Goal: Task Accomplishment & Management: Manage account settings

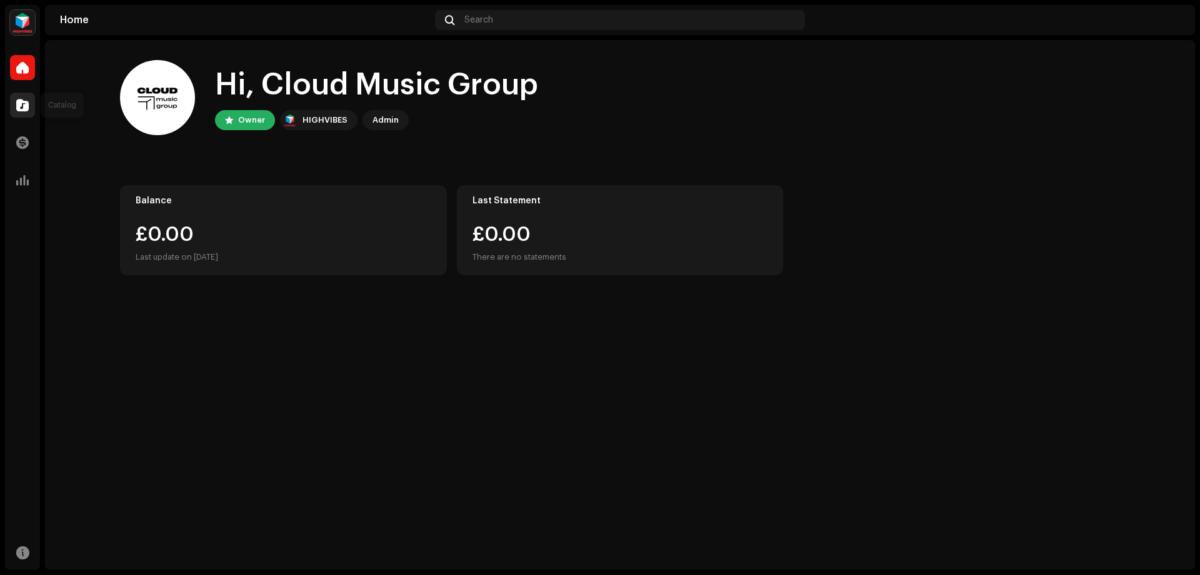
click at [13, 106] on div at bounding box center [22, 105] width 25 height 25
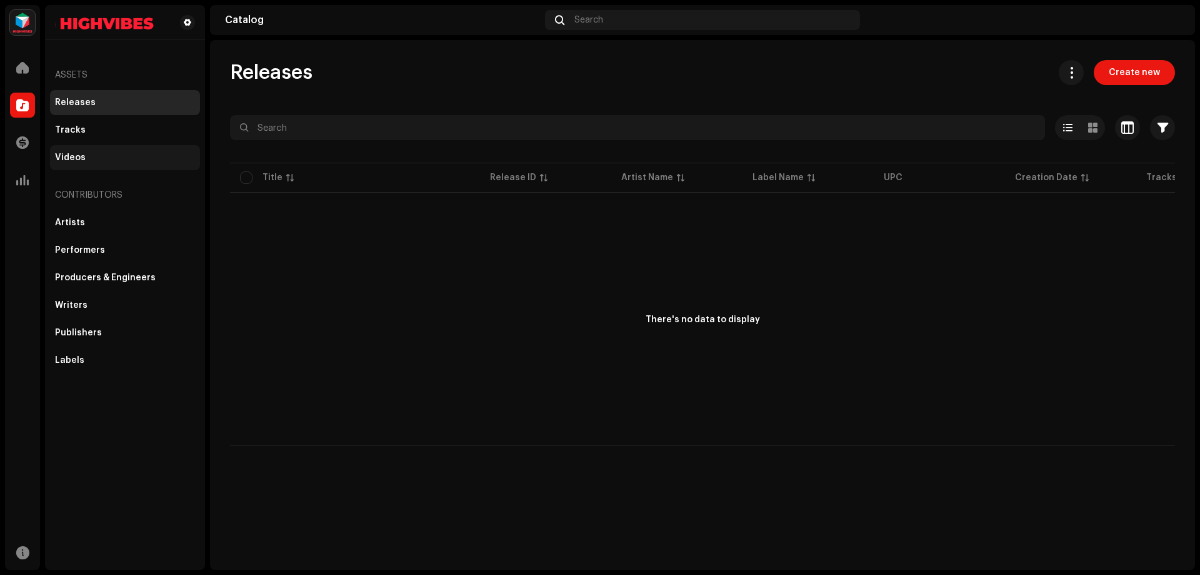
click at [171, 149] on div "Videos" at bounding box center [125, 157] width 150 height 25
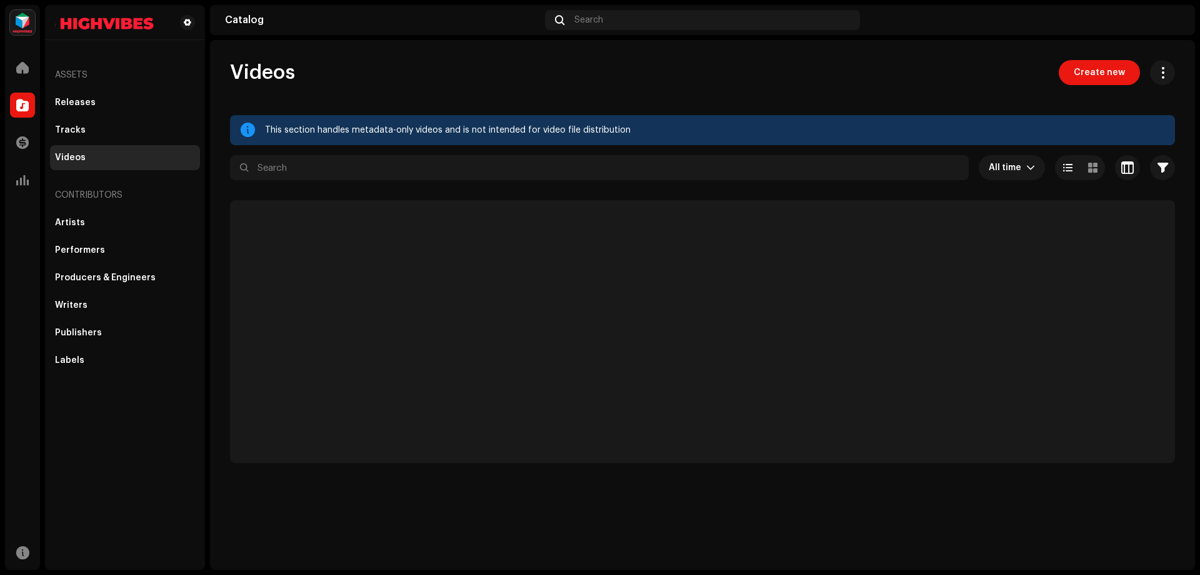
click at [139, 201] on div "Contributors" at bounding box center [125, 195] width 150 height 30
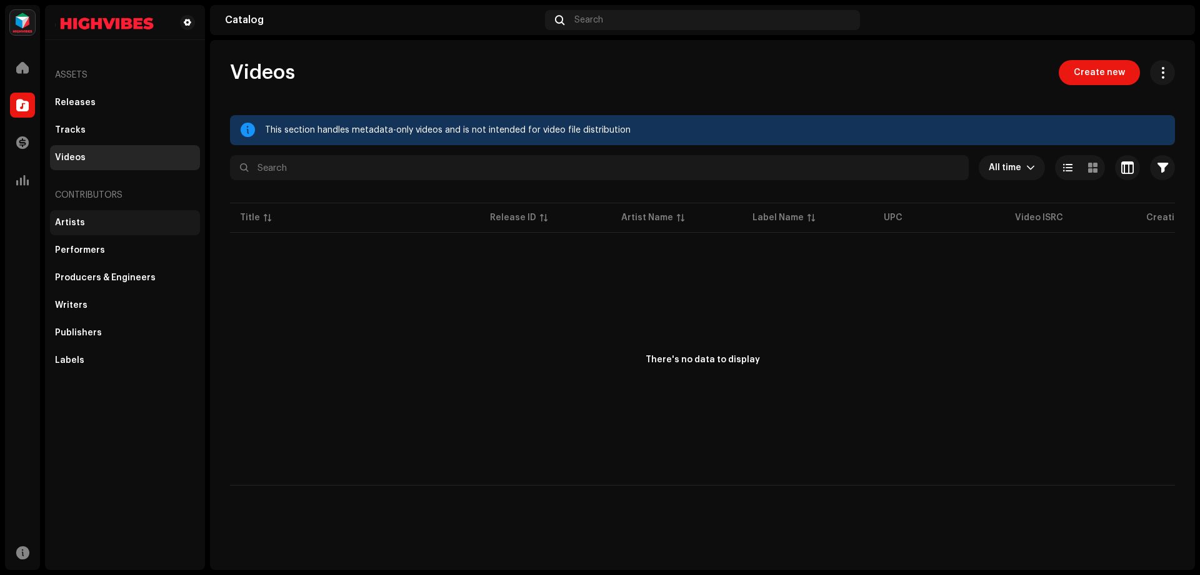
click at [124, 229] on div "Artists" at bounding box center [125, 222] width 150 height 25
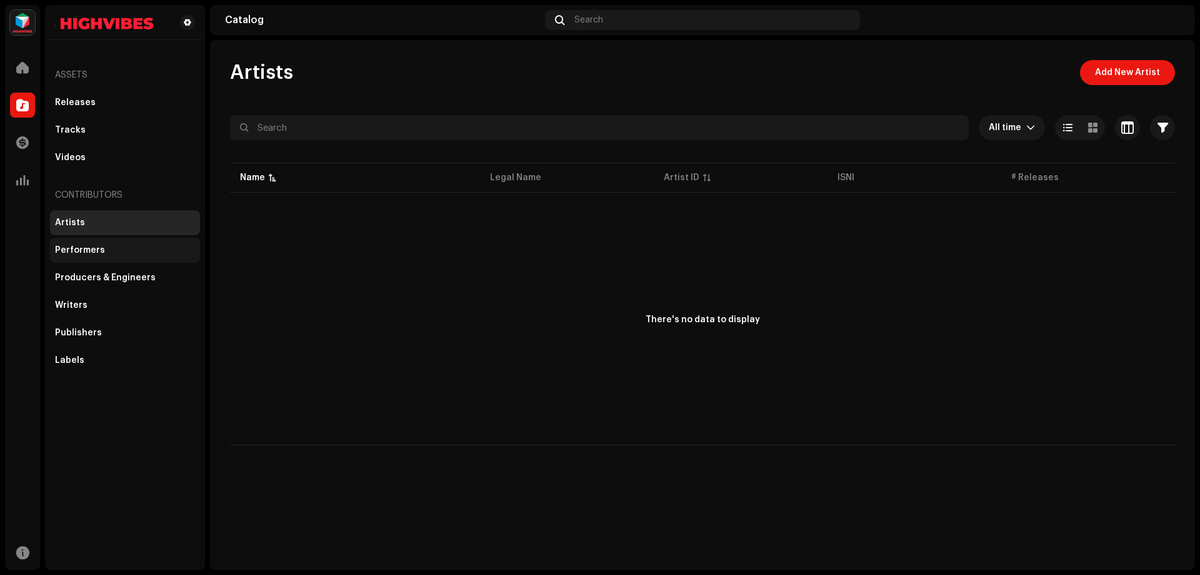
click at [115, 254] on div "Performers" at bounding box center [125, 250] width 140 height 10
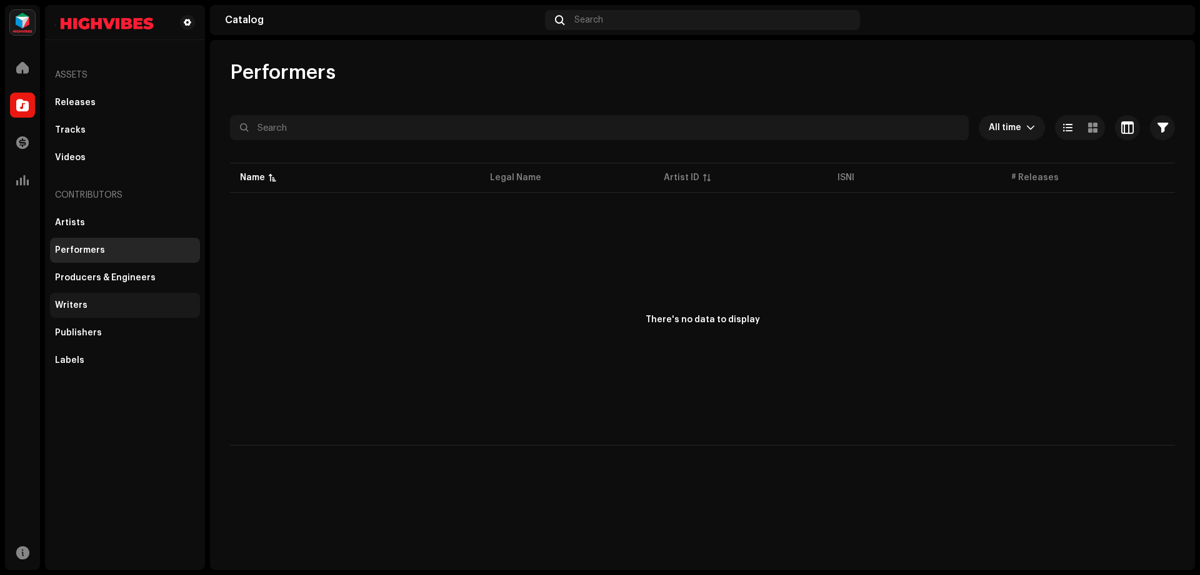
click at [64, 303] on div "Writers" at bounding box center [71, 305] width 33 height 10
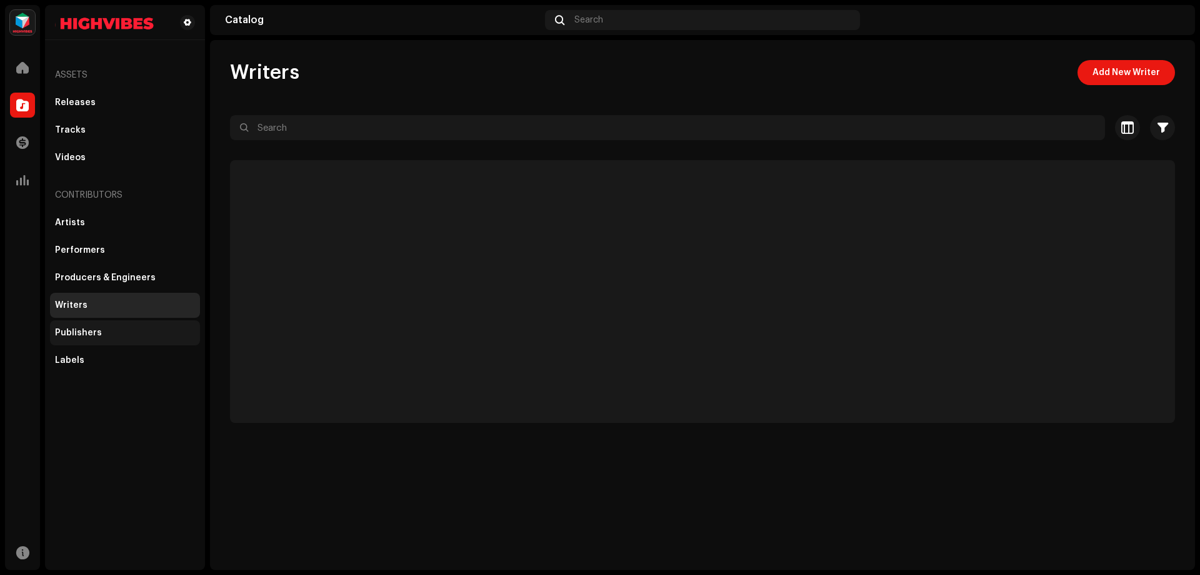
click at [81, 338] on div "Publishers" at bounding box center [125, 332] width 150 height 25
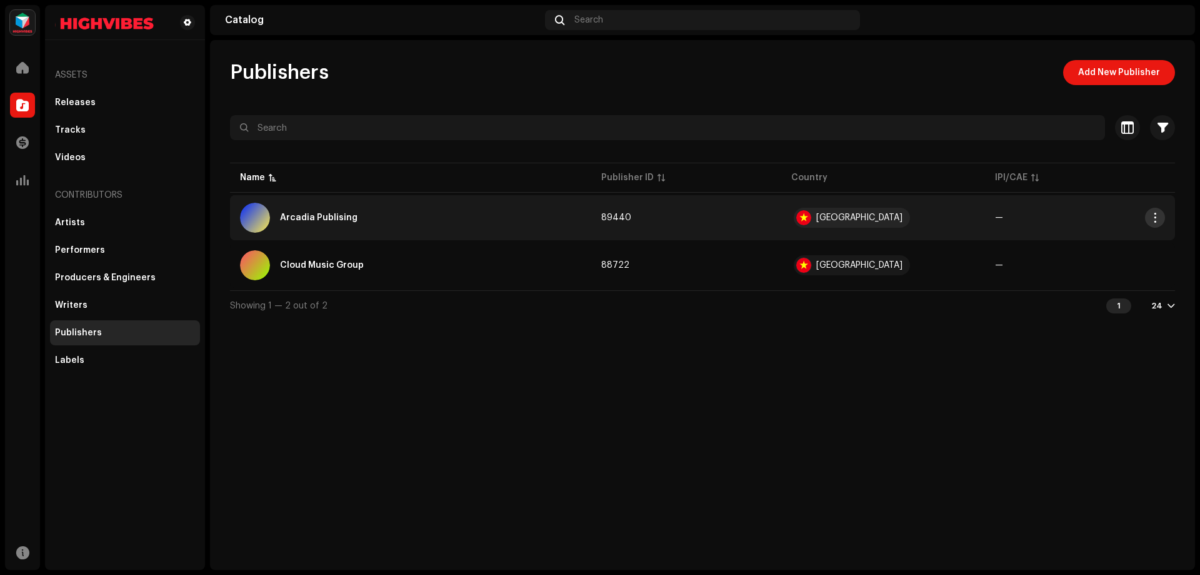
click at [1156, 219] on span "button" at bounding box center [1155, 218] width 9 height 10
click at [1105, 242] on div "Edit" at bounding box center [1097, 246] width 116 height 10
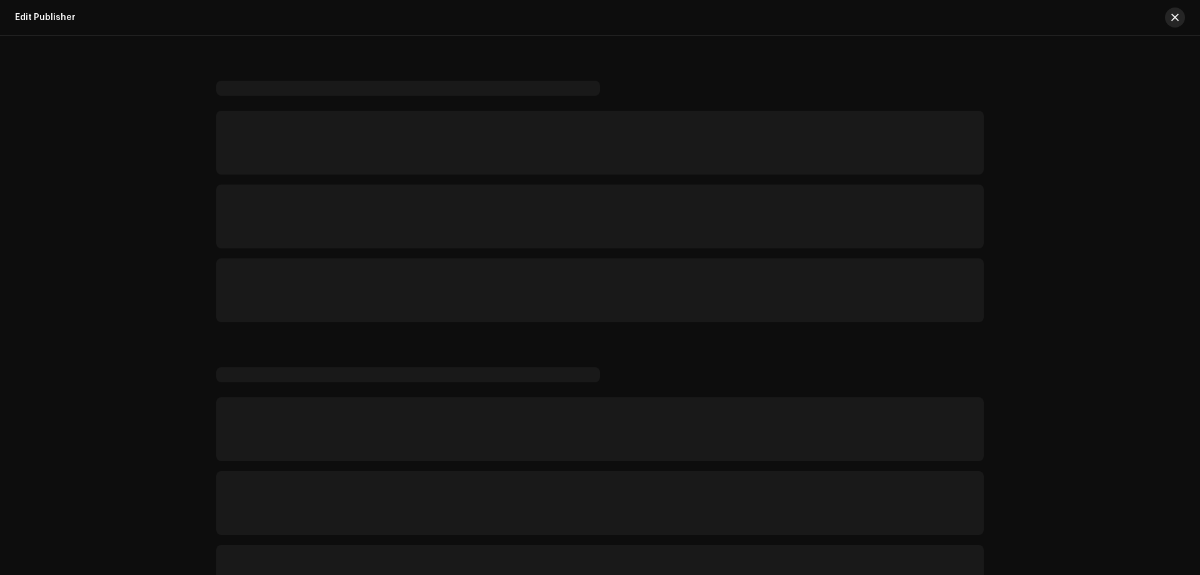
click at [1181, 16] on button "button" at bounding box center [1175, 18] width 20 height 20
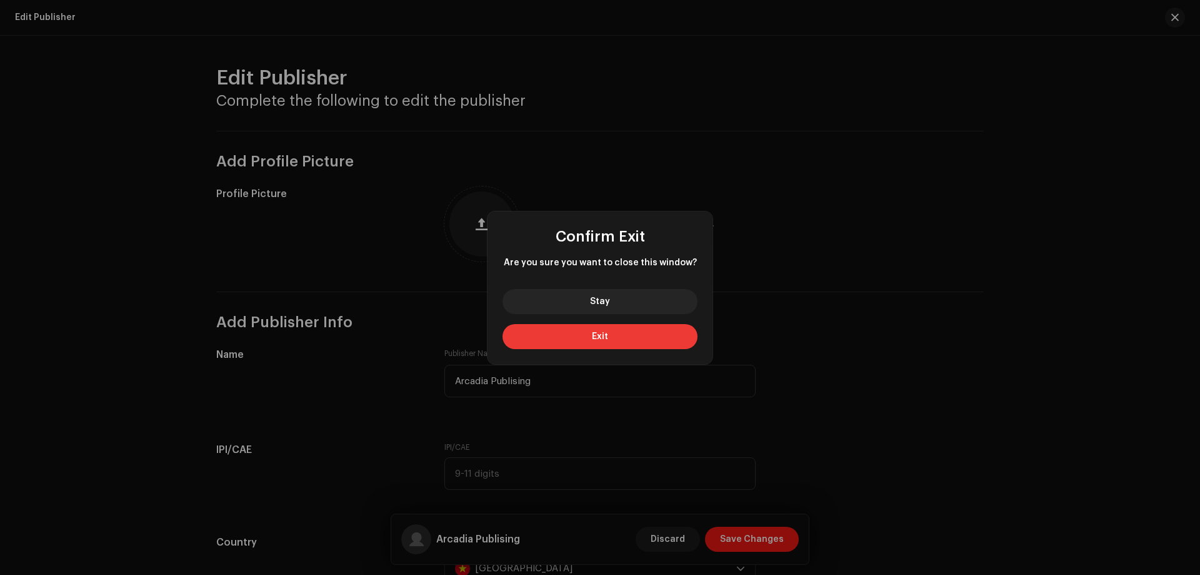
click at [604, 337] on span "Exit" at bounding box center [600, 336] width 16 height 9
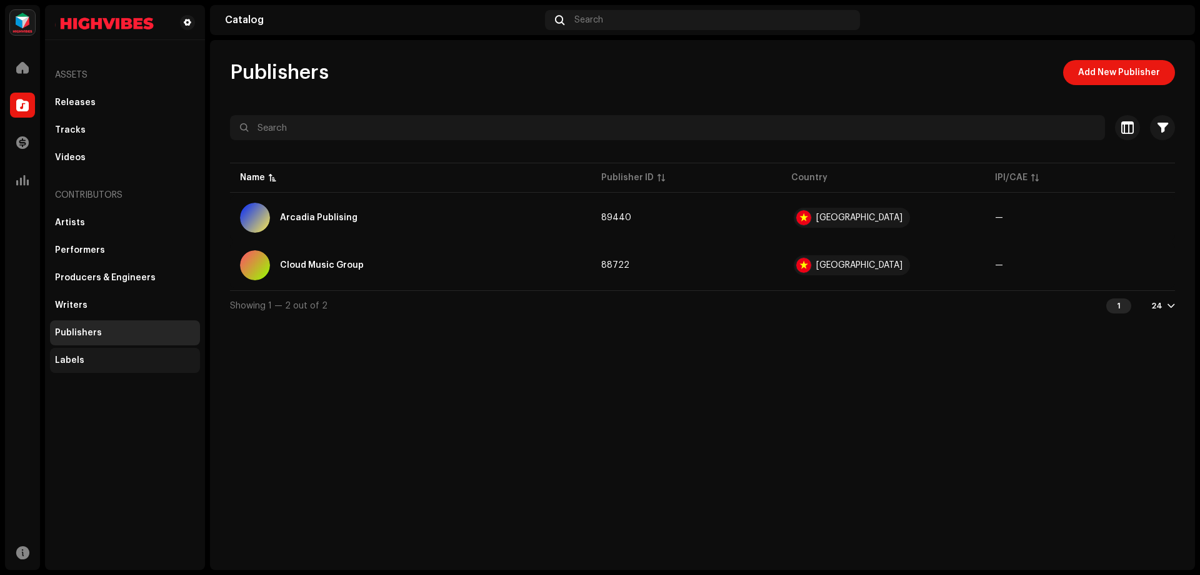
click at [99, 365] on div "Labels" at bounding box center [125, 360] width 150 height 25
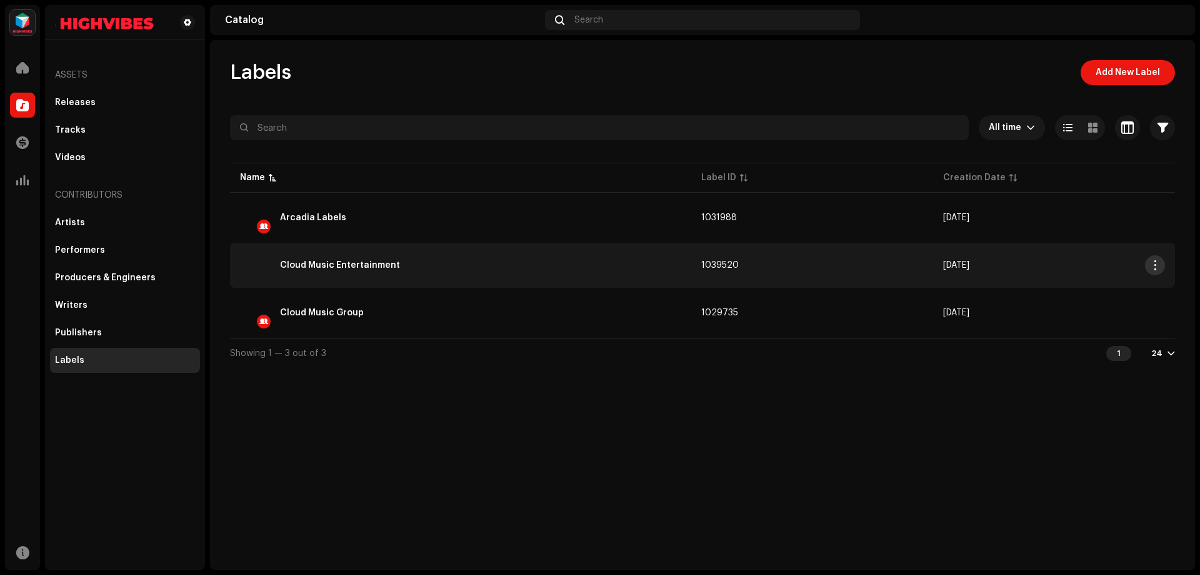
click at [1154, 264] on span "button" at bounding box center [1155, 265] width 9 height 10
click at [965, 396] on div "Labels Add New Label All time Selected 0 Select all Options Filters Archive sta…" at bounding box center [702, 305] width 985 height 530
click at [1159, 274] on button "button" at bounding box center [1155, 265] width 20 height 20
click at [1096, 291] on span "Open In New Tab" at bounding box center [1075, 293] width 73 height 10
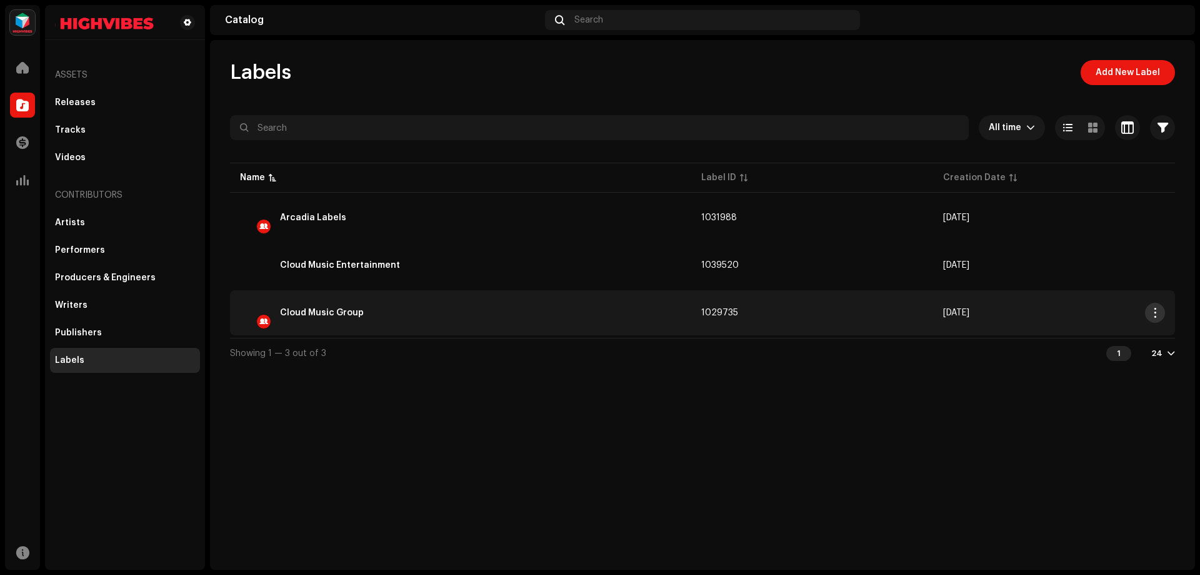
click at [1157, 311] on span "button" at bounding box center [1155, 313] width 9 height 10
drag, startPoint x: 927, startPoint y: 385, endPoint x: 690, endPoint y: 253, distance: 270.9
click at [927, 385] on div "Labels Add New Label All time Selected 0 Select all Options Filters Archive sta…" at bounding box center [702, 305] width 985 height 530
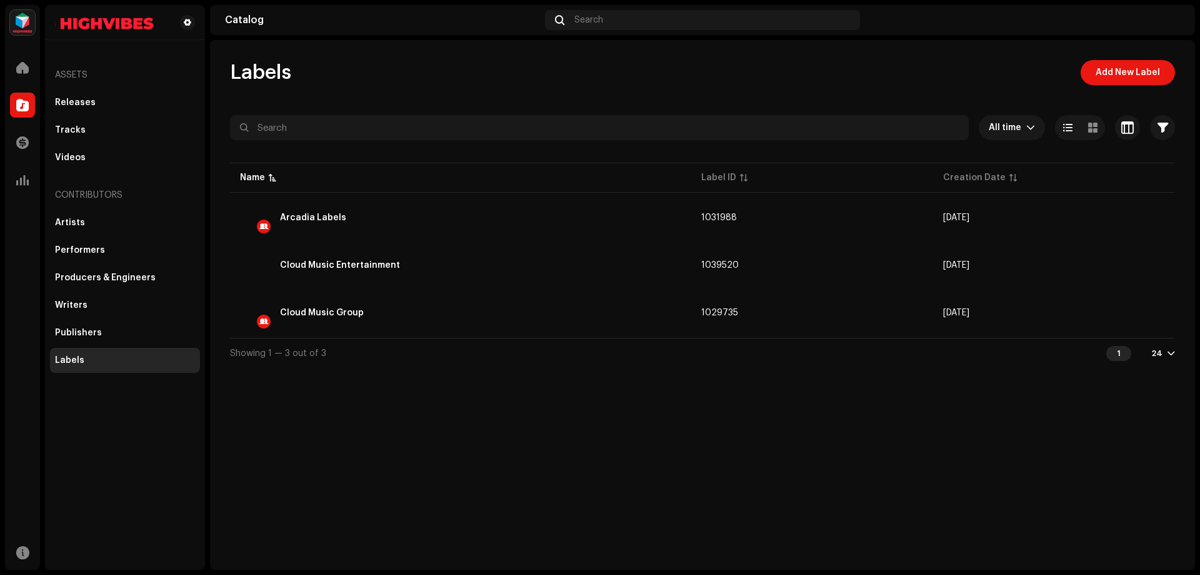
drag, startPoint x: 497, startPoint y: 4, endPoint x: 609, endPoint y: 93, distance: 142.9
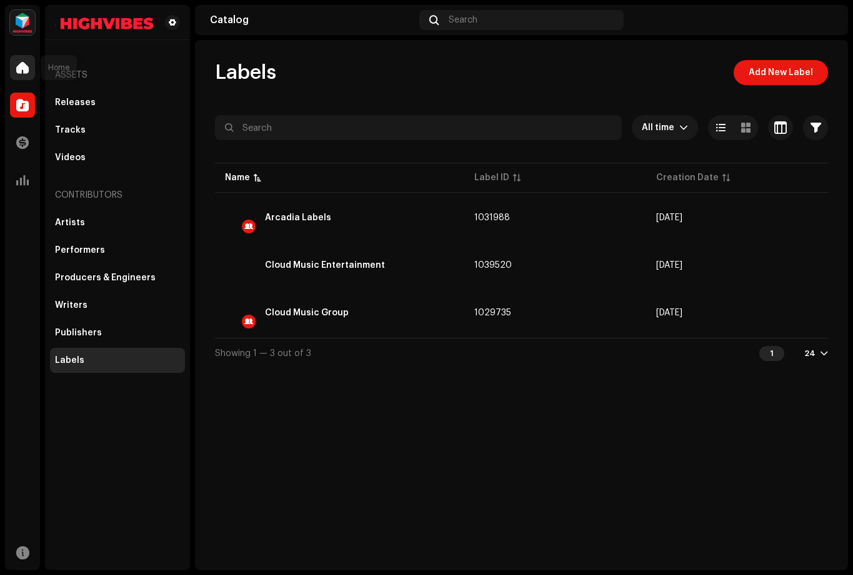
click at [29, 68] on div at bounding box center [22, 67] width 25 height 25
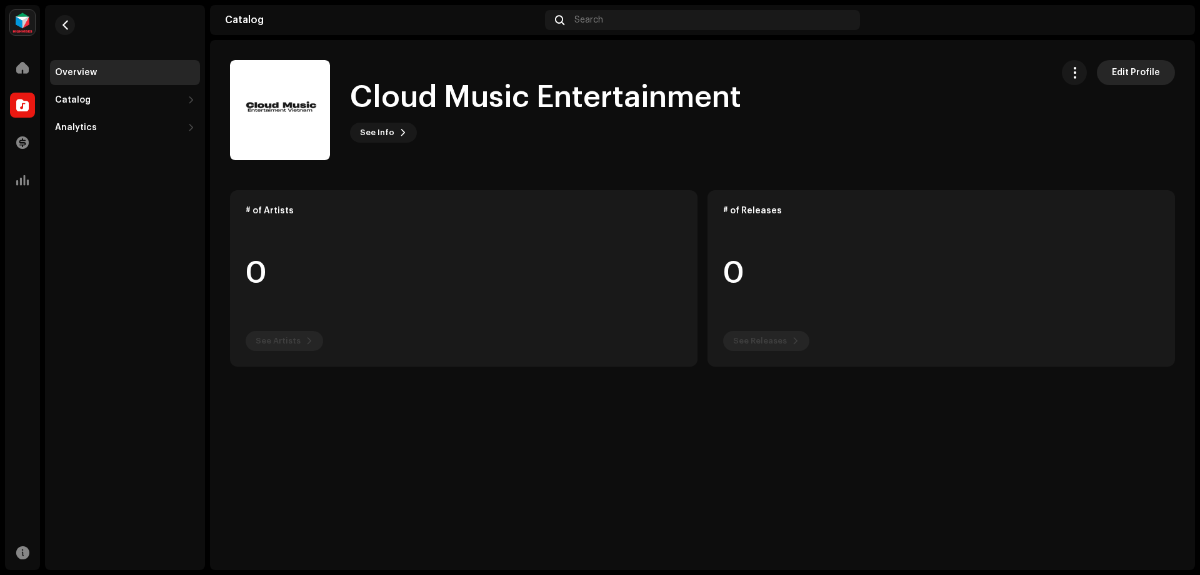
click at [1125, 76] on span "Edit Profile" at bounding box center [1136, 72] width 48 height 25
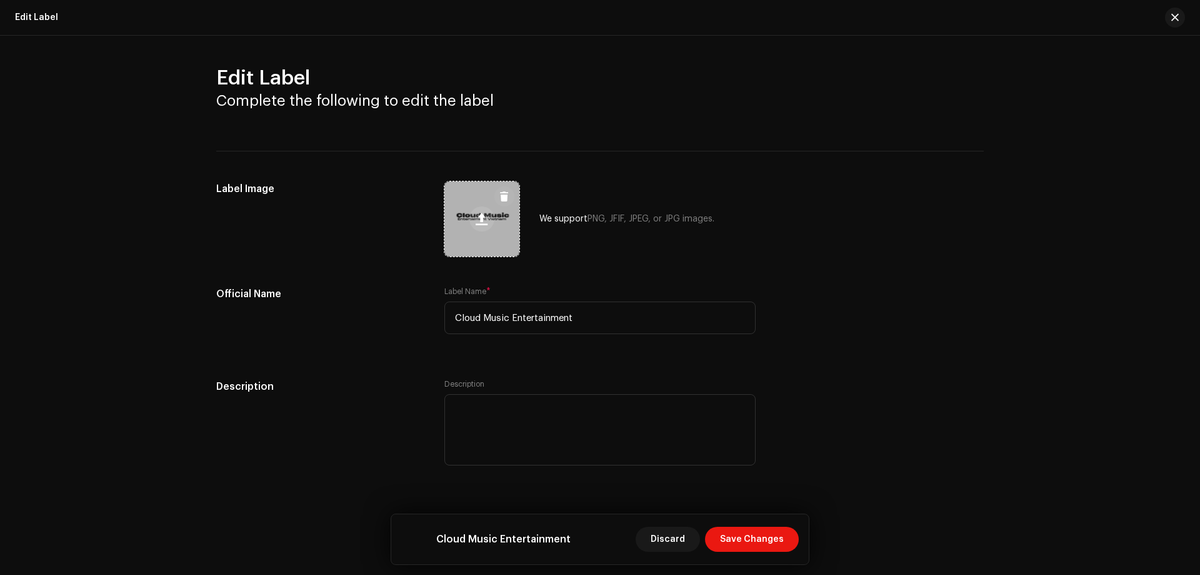
click at [486, 209] on button at bounding box center [482, 218] width 25 height 25
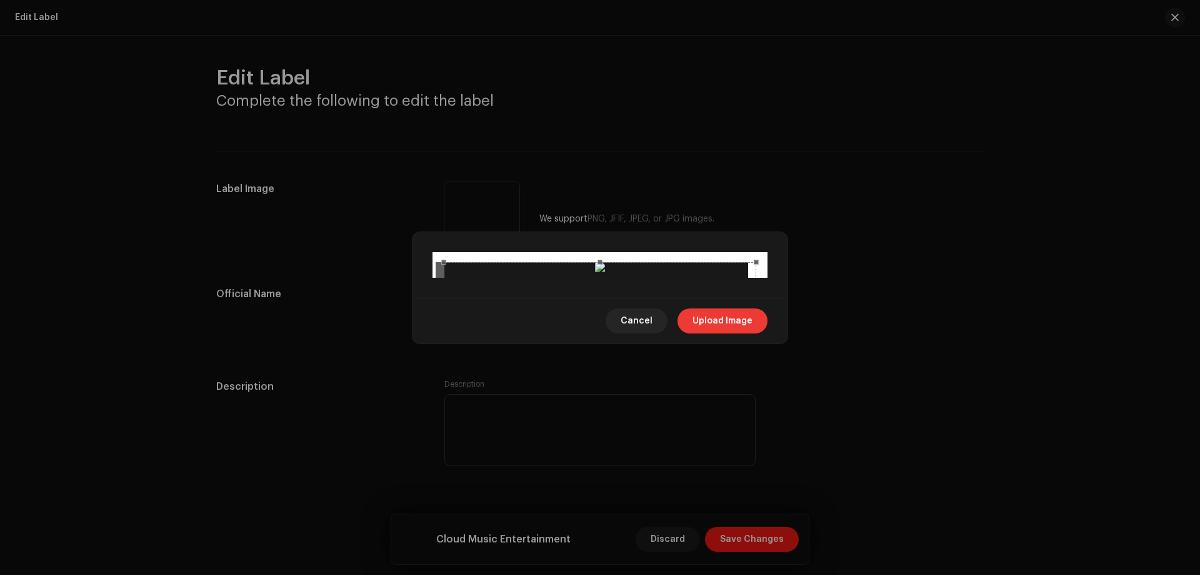
click at [718, 333] on span "Upload Image" at bounding box center [723, 320] width 60 height 25
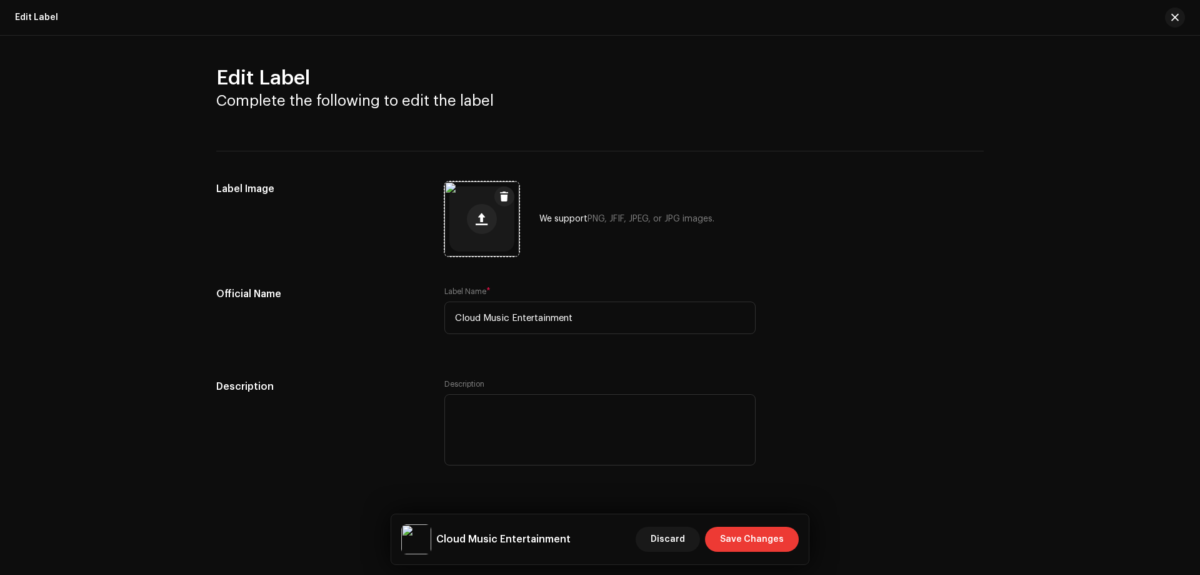
click at [752, 537] on span "Save Changes" at bounding box center [752, 538] width 64 height 25
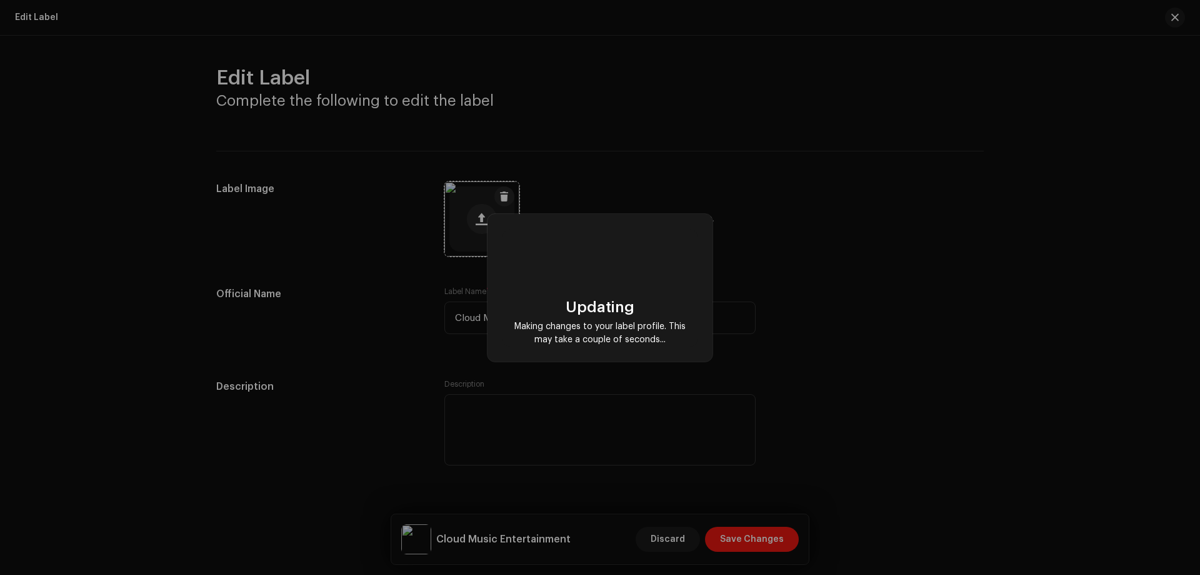
click at [655, 370] on div "Updating Making changes to your label profile. This may take a couple of second…" at bounding box center [600, 287] width 1200 height 575
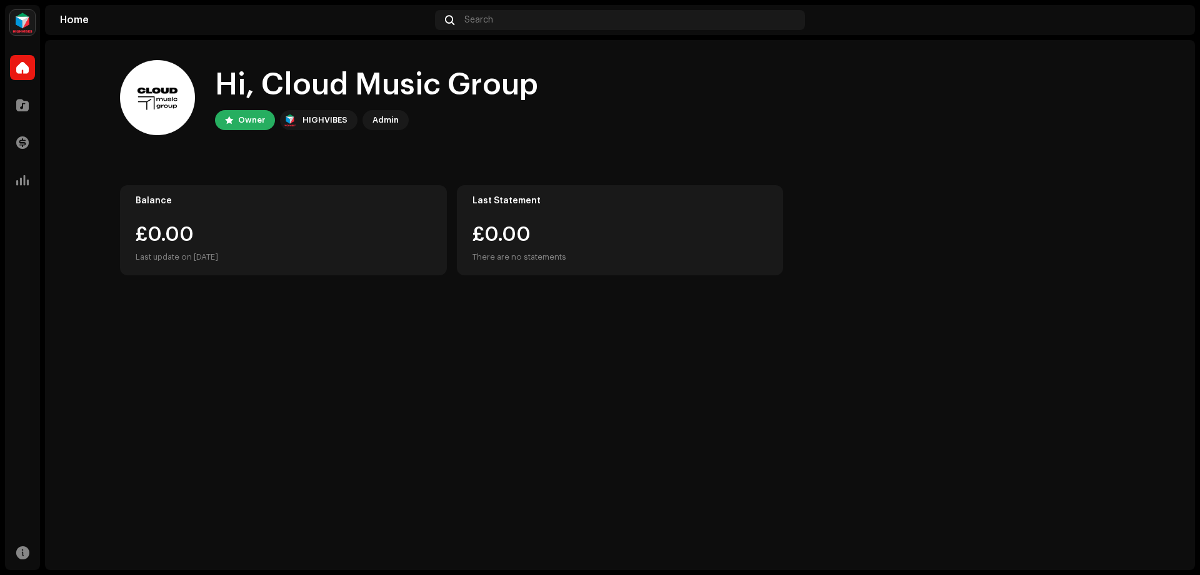
click at [330, 119] on div "HIGHVIBES" at bounding box center [325, 120] width 45 height 15
click at [21, 150] on div at bounding box center [22, 142] width 25 height 25
click at [21, 146] on span at bounding box center [22, 143] width 13 height 10
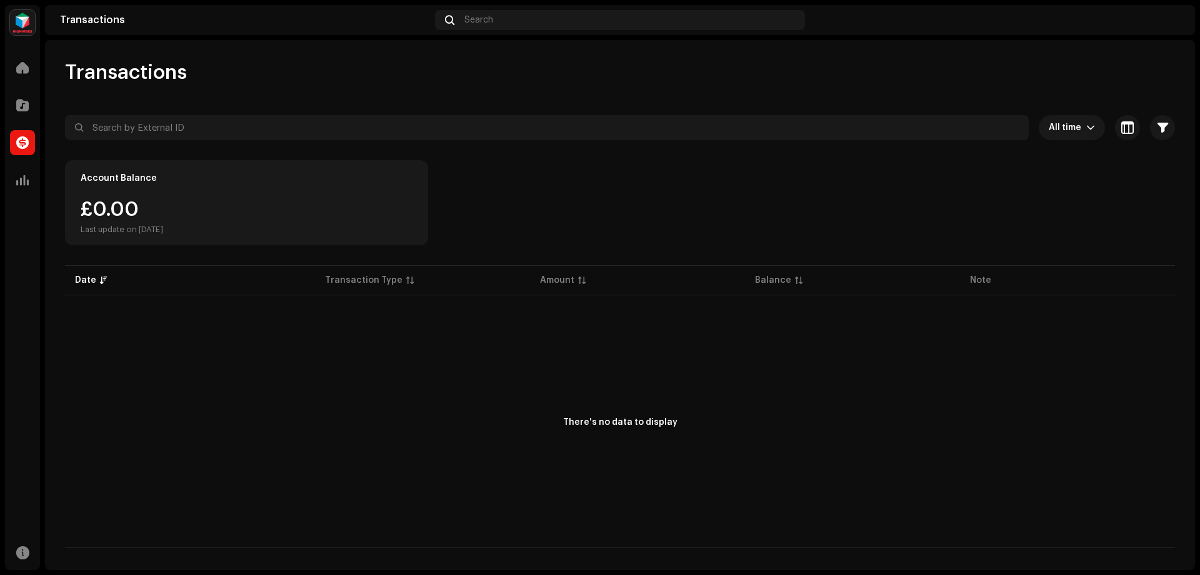
click at [2, 174] on div "Cloud Music Group Home Catalog Transactions Analytics Resources Transactions Se…" at bounding box center [600, 287] width 1200 height 575
click at [10, 177] on div at bounding box center [22, 180] width 25 height 25
click at [14, 177] on div at bounding box center [22, 180] width 25 height 25
